Goal: Transaction & Acquisition: Purchase product/service

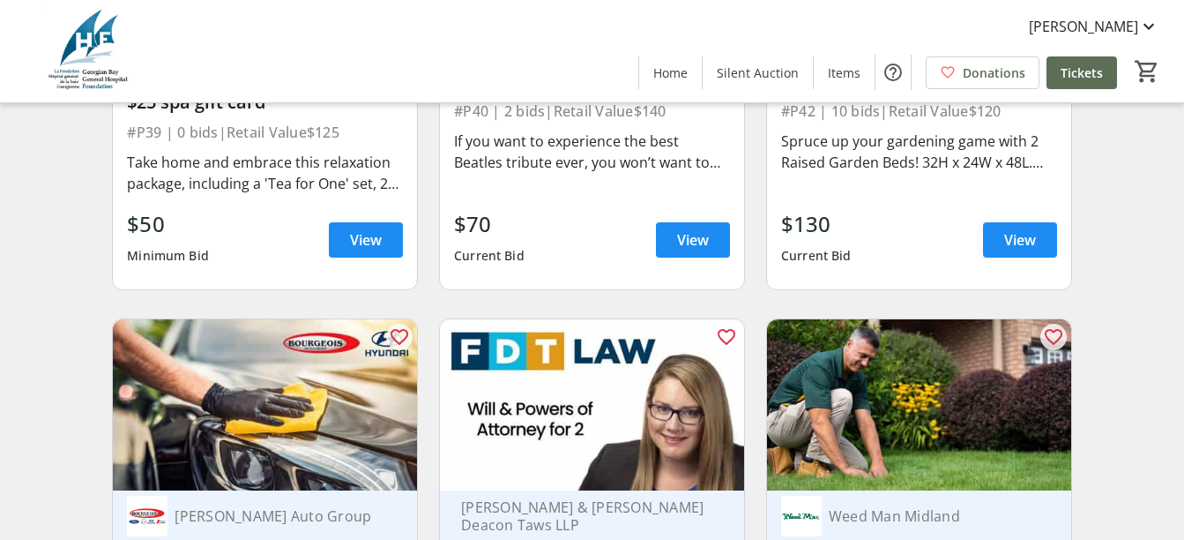
scroll to position [8634, 0]
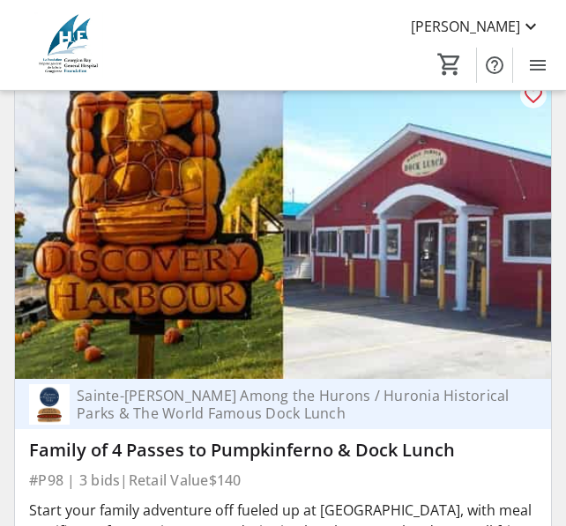
scroll to position [54286, 0]
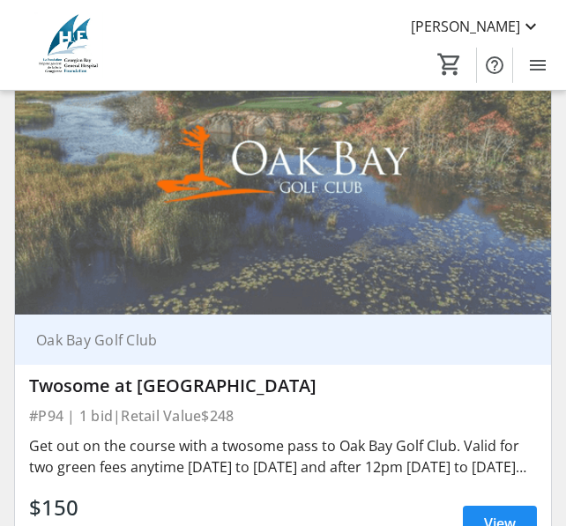
scroll to position [36479, 0]
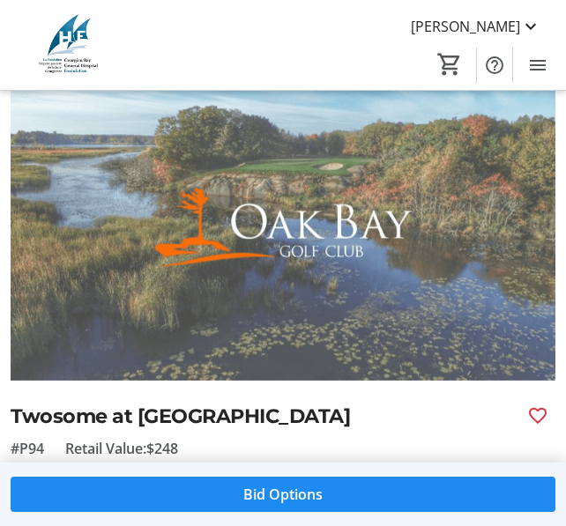
scroll to position [264, 0]
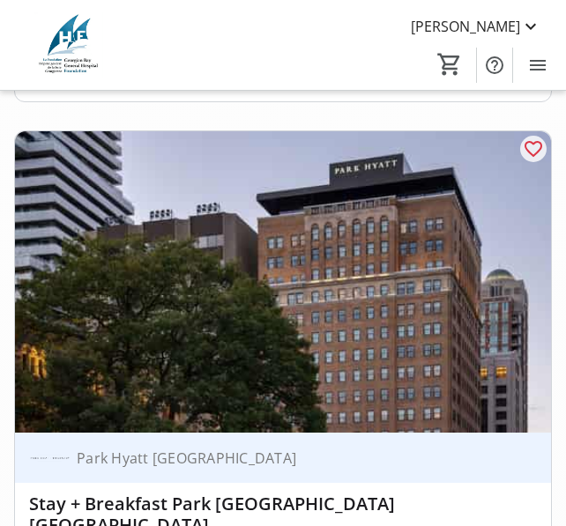
scroll to position [2186, 0]
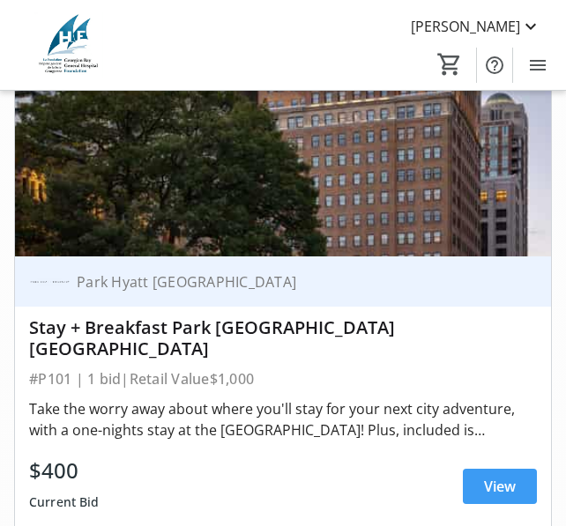
click at [479, 480] on span at bounding box center [500, 486] width 74 height 42
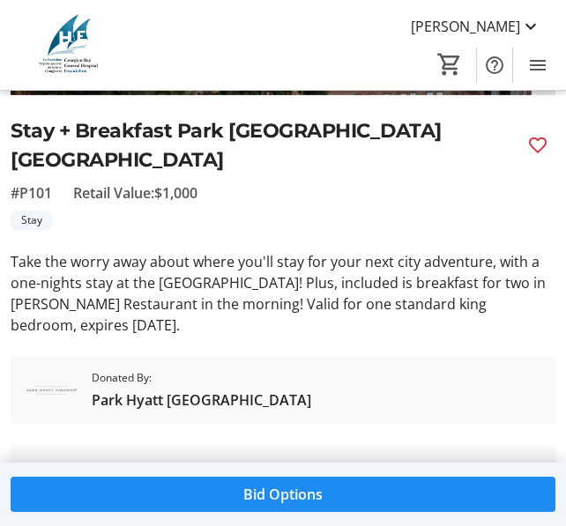
scroll to position [353, 0]
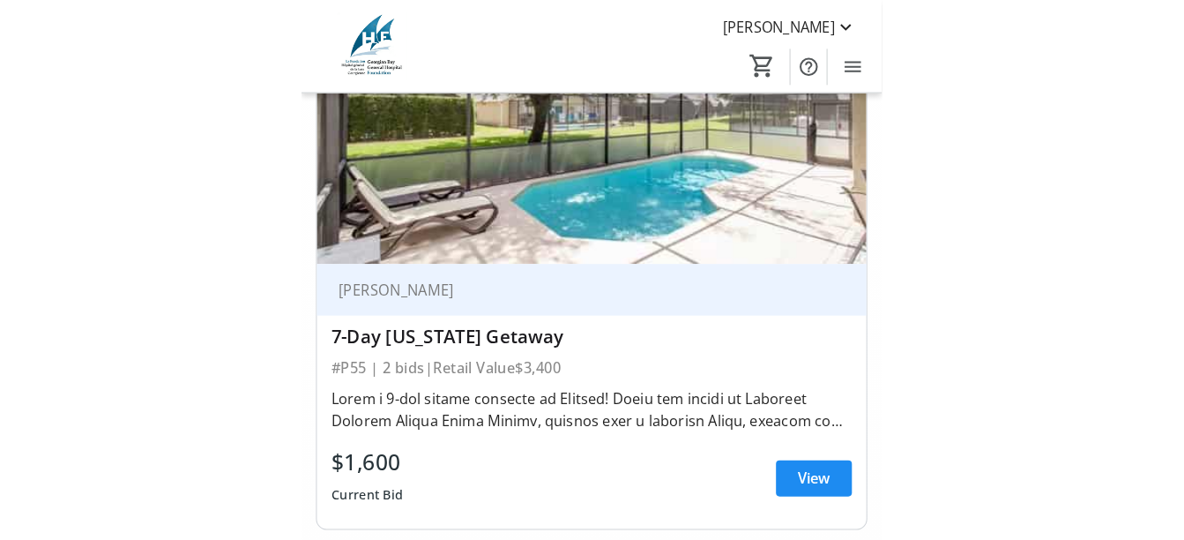
scroll to position [441, 0]
